Goal: Find specific page/section: Find specific page/section

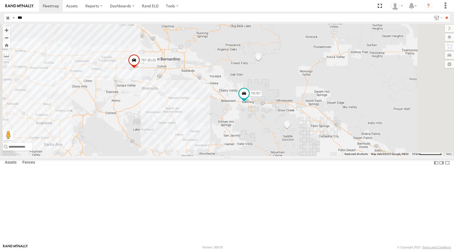
drag, startPoint x: 29, startPoint y: 16, endPoint x: 16, endPoint y: 15, distance: 13.1
click at [16, 15] on input "***" at bounding box center [223, 18] width 417 height 8
click at [444, 14] on input "**" at bounding box center [447, 18] width 6 height 8
click at [0, 0] on div at bounding box center [0, 0] width 0 height 0
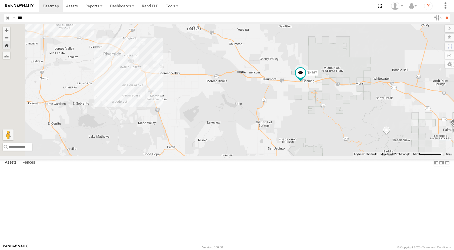
drag, startPoint x: 268, startPoint y: 93, endPoint x: 352, endPoint y: 121, distance: 89.3
click at [352, 121] on div "TK767" at bounding box center [227, 90] width 454 height 132
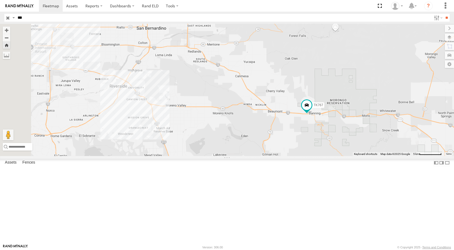
drag, startPoint x: 345, startPoint y: 107, endPoint x: 351, endPoint y: 140, distance: 33.8
click at [351, 140] on div "TK767" at bounding box center [227, 90] width 454 height 132
click at [0, 0] on div "TK767" at bounding box center [0, 0] width 0 height 0
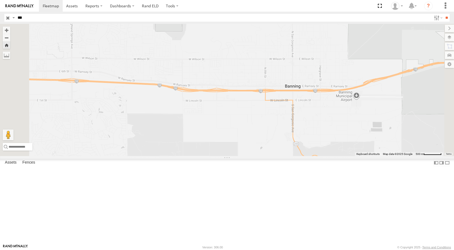
click at [0, 0] on div at bounding box center [0, 0] width 0 height 0
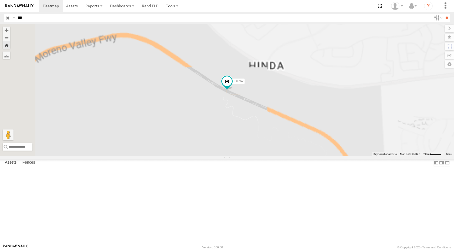
click at [0, 0] on div "TK767" at bounding box center [0, 0] width 0 height 0
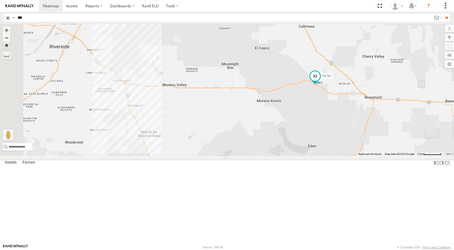
drag, startPoint x: 264, startPoint y: 126, endPoint x: 378, endPoint y: 128, distance: 113.6
click at [321, 85] on span at bounding box center [315, 77] width 12 height 15
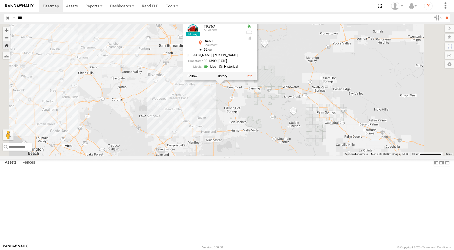
click at [288, 156] on div "TK767 TK767 All Assets CA-60 Beaumont 33.94262 , -117.05104 52 [PERSON_NAME] [P…" at bounding box center [227, 90] width 454 height 132
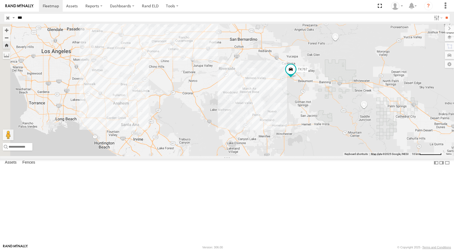
drag, startPoint x: 228, startPoint y: 143, endPoint x: 300, endPoint y: 137, distance: 71.7
click at [300, 137] on div "TK767" at bounding box center [227, 90] width 454 height 132
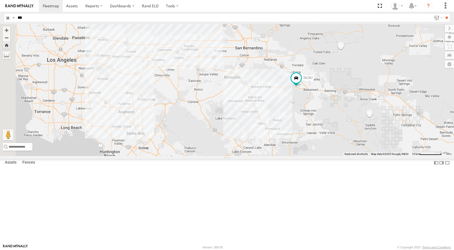
drag, startPoint x: 247, startPoint y: 111, endPoint x: 253, endPoint y: 120, distance: 10.4
click at [253, 120] on div "TK767" at bounding box center [227, 90] width 454 height 132
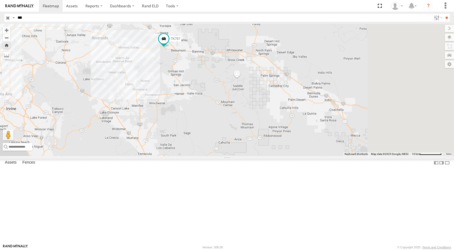
drag, startPoint x: 302, startPoint y: 124, endPoint x: 159, endPoint y: 81, distance: 148.7
click at [159, 81] on div "TK767" at bounding box center [227, 90] width 454 height 132
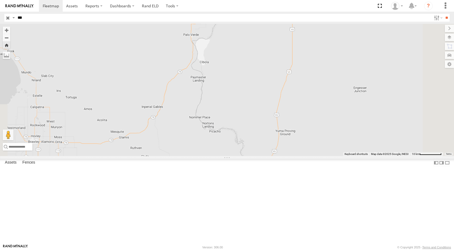
drag, startPoint x: 9, startPoint y: 19, endPoint x: 2, endPoint y: 20, distance: 7.1
click at [0, 19] on header "Search Query Asset ID Asset Label Registration Manufacturer Model VIN Job ID" at bounding box center [227, 18] width 454 height 12
type input "***"
click at [444, 14] on input "**" at bounding box center [447, 18] width 6 height 8
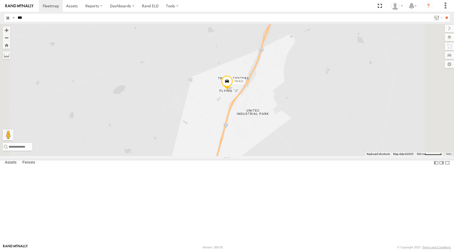
click at [0, 0] on div "TK421" at bounding box center [0, 0] width 0 height 0
